Goal: Check status: Check status

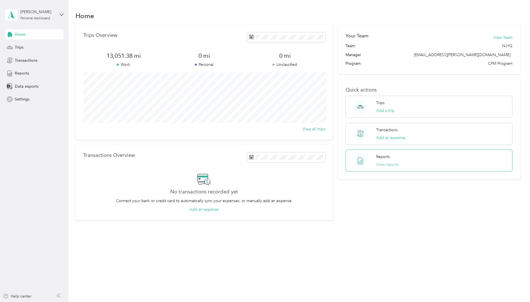
click at [387, 166] on button "View reports" at bounding box center [387, 164] width 23 height 6
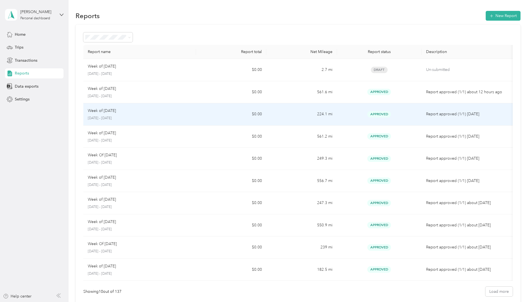
click at [366, 117] on div "Approved" at bounding box center [379, 114] width 76 height 6
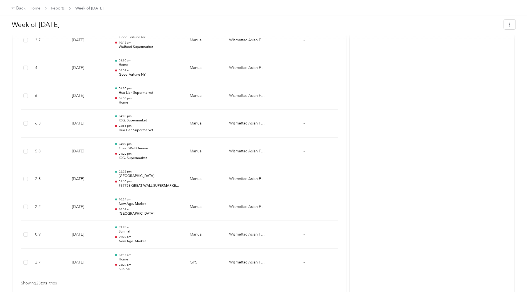
scroll to position [559, 0]
